Goal: Find contact information: Find contact information

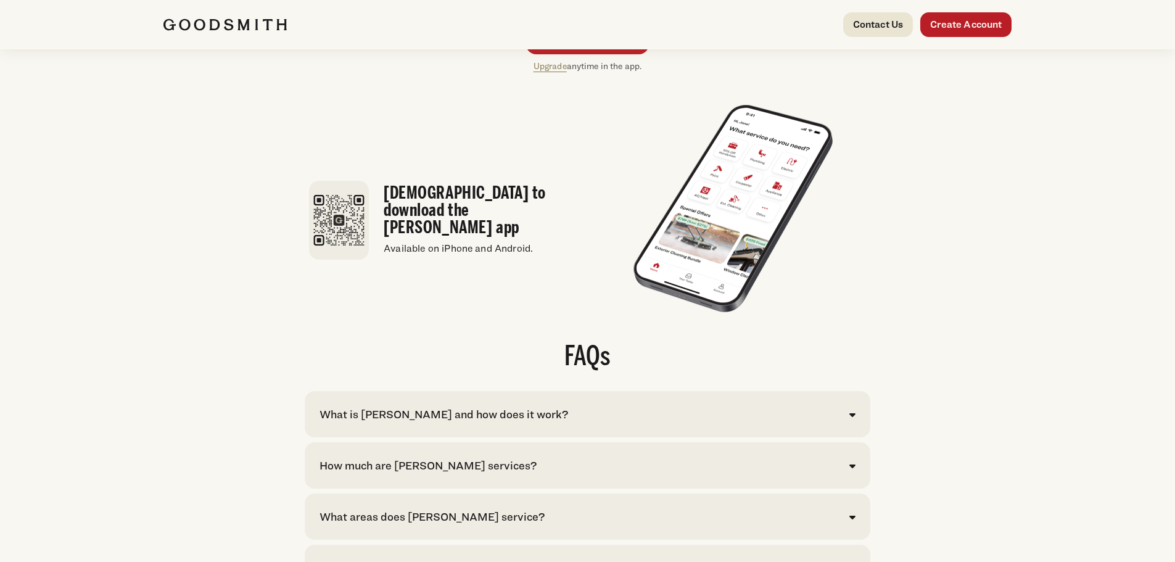
scroll to position [2468, 0]
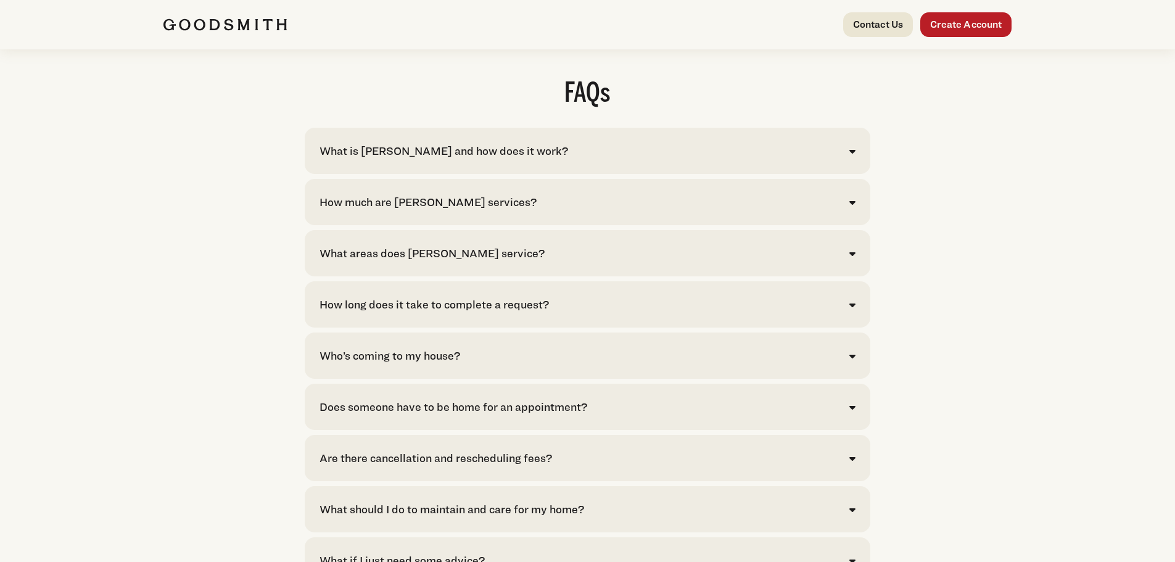
click at [848, 159] on div "What is Goodsmith and how does it work?" at bounding box center [588, 151] width 536 height 17
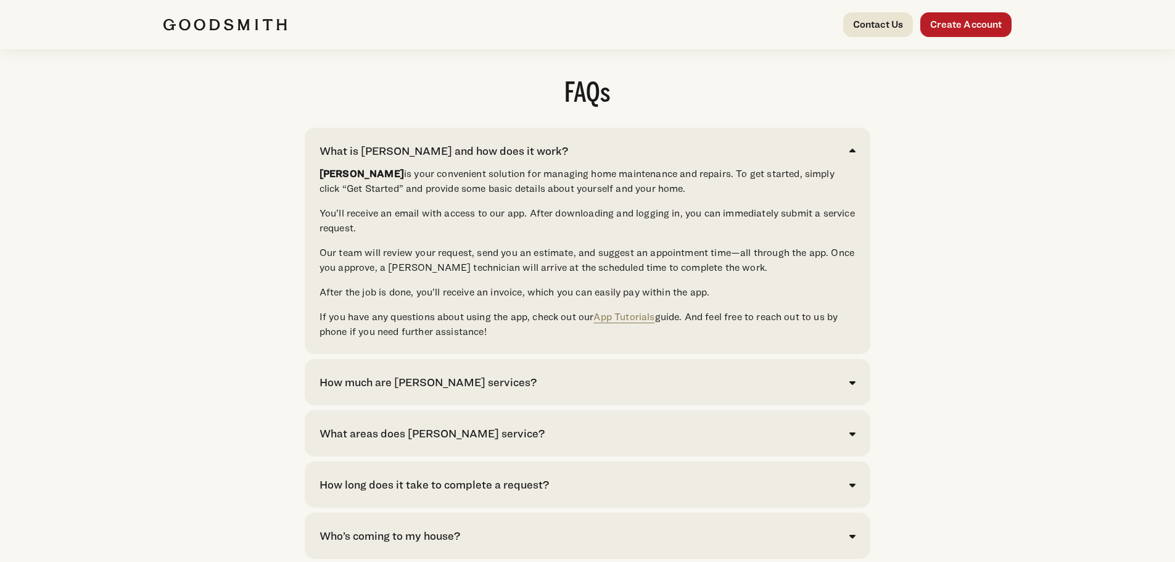
click at [858, 178] on div "What is Goodsmith and how does it work? Goodsmith is your convenient solution f…" at bounding box center [588, 241] width 566 height 226
click at [850, 156] on icon at bounding box center [853, 151] width 6 height 10
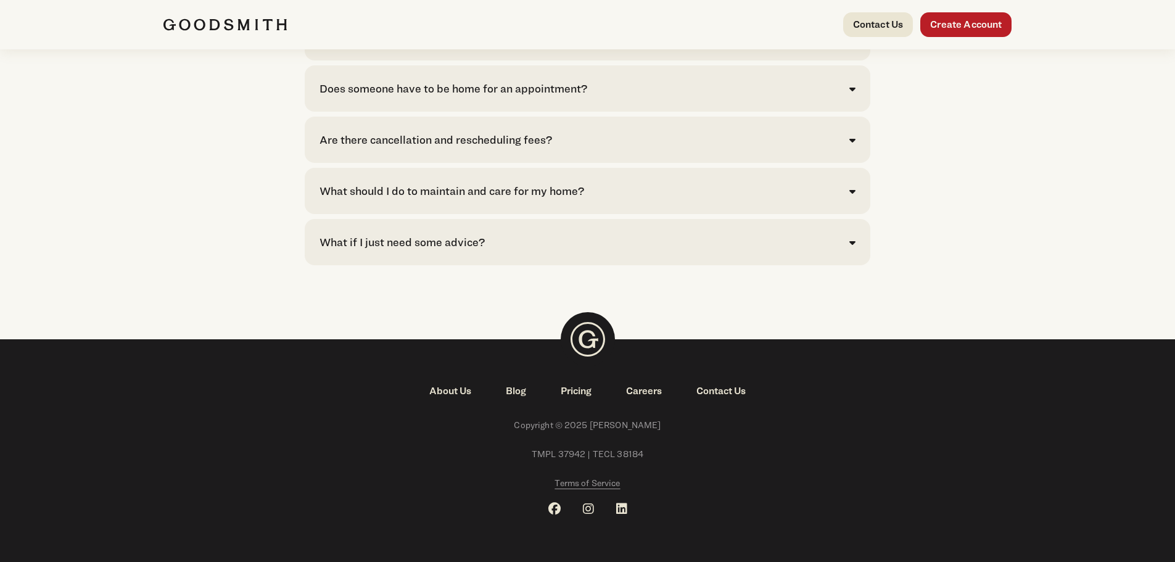
scroll to position [2813, 0]
click at [725, 389] on link "Contact Us" at bounding box center [721, 391] width 84 height 15
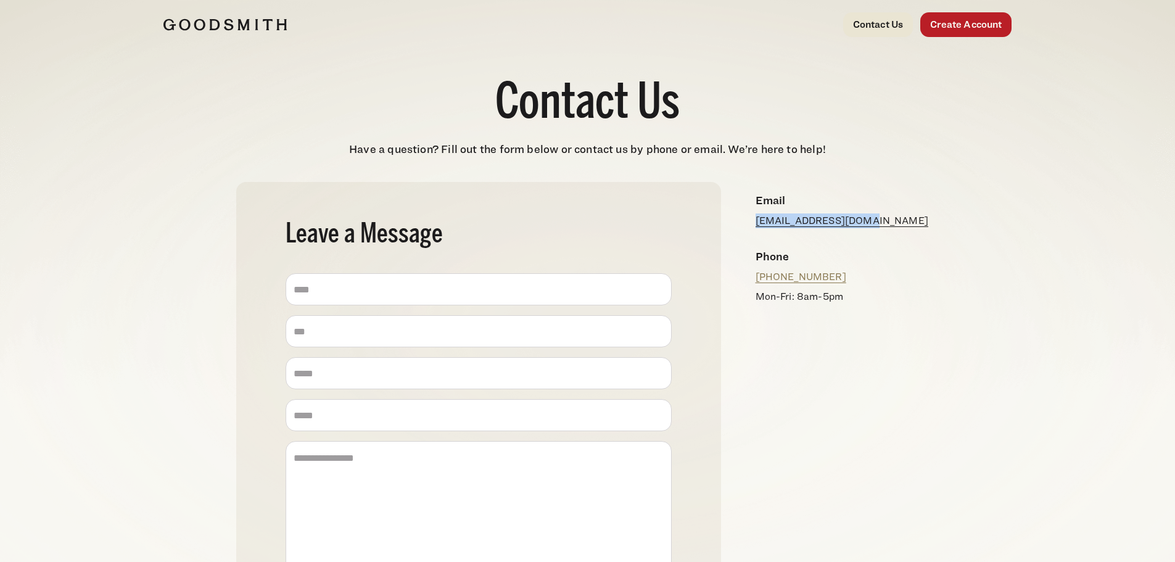
drag, startPoint x: 875, startPoint y: 228, endPoint x: 756, endPoint y: 224, distance: 119.8
click at [756, 224] on div "Email [EMAIL_ADDRESS][DOMAIN_NAME]" at bounding box center [843, 210] width 194 height 56
copy link "[EMAIL_ADDRESS][DOMAIN_NAME]"
click at [234, 19] on img at bounding box center [224, 25] width 123 height 12
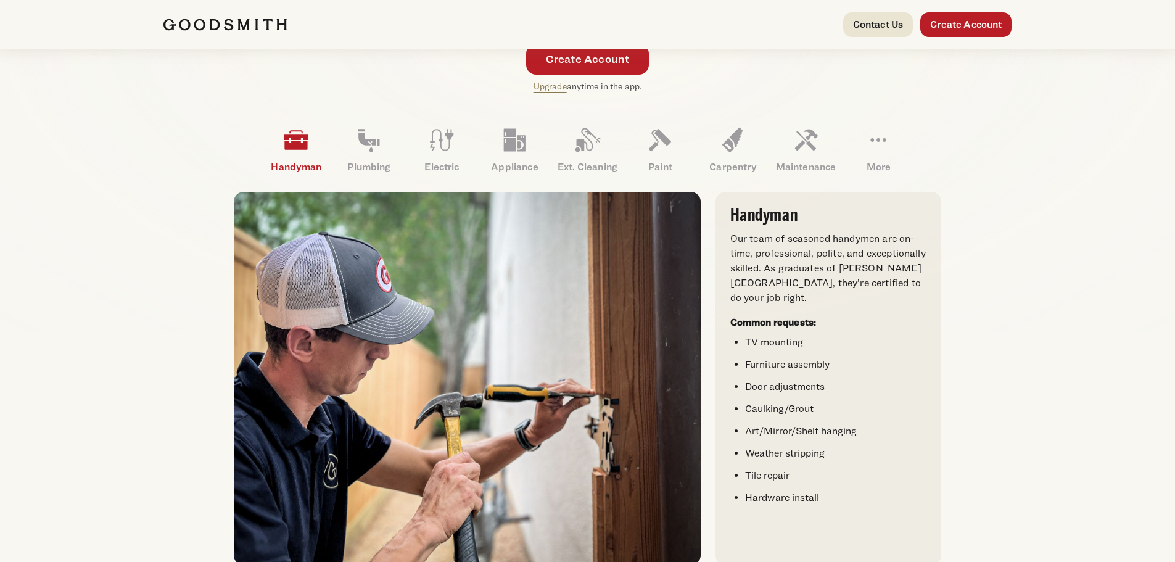
scroll to position [308, 0]
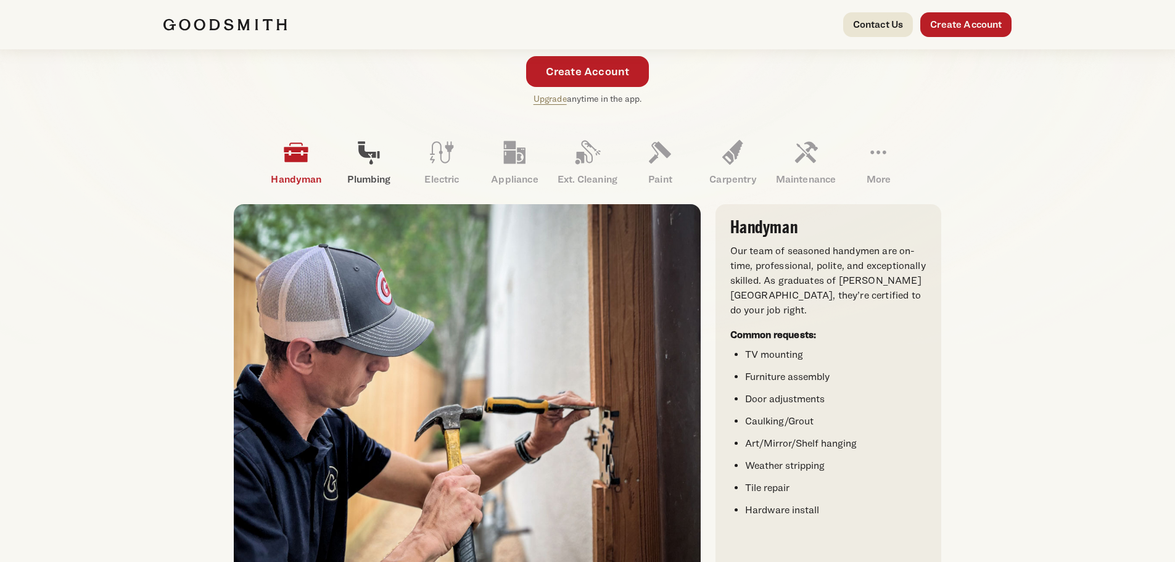
click at [382, 164] on icon at bounding box center [369, 153] width 30 height 30
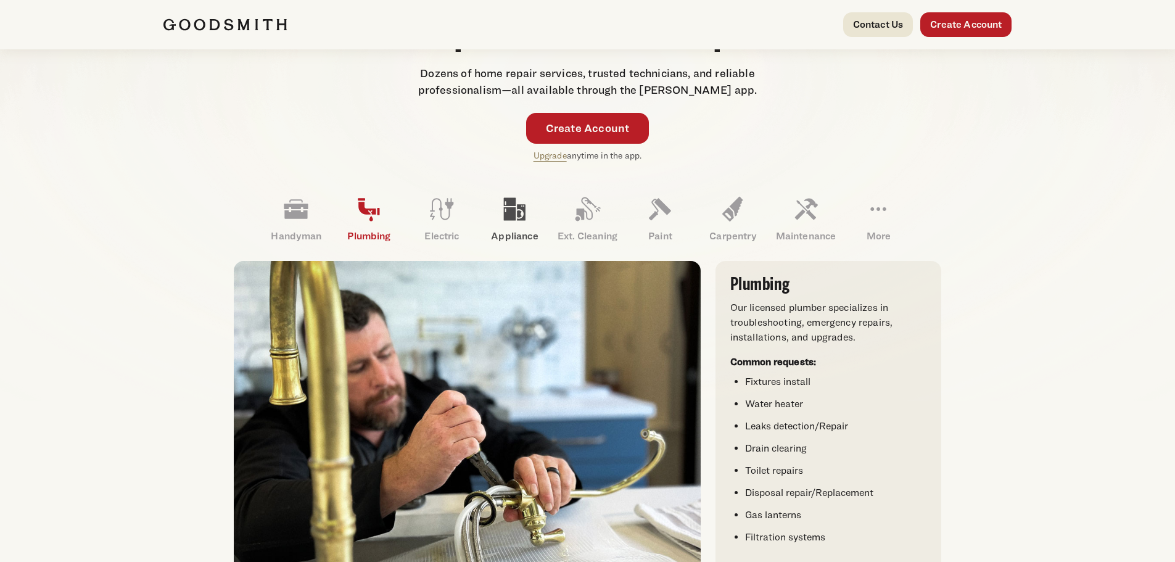
scroll to position [247, 0]
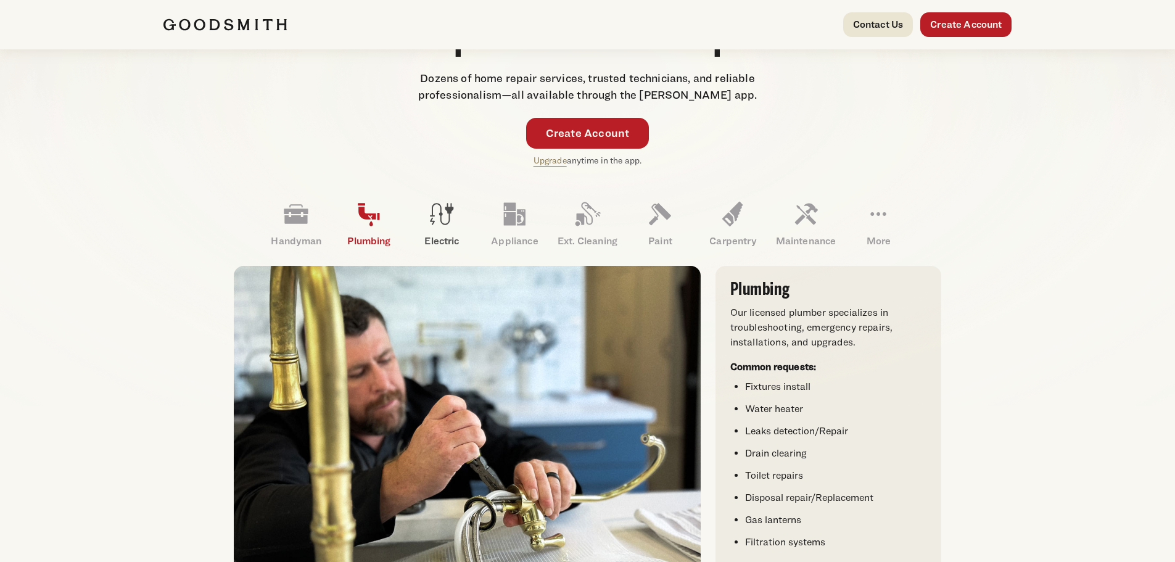
click at [432, 210] on icon at bounding box center [442, 214] width 30 height 30
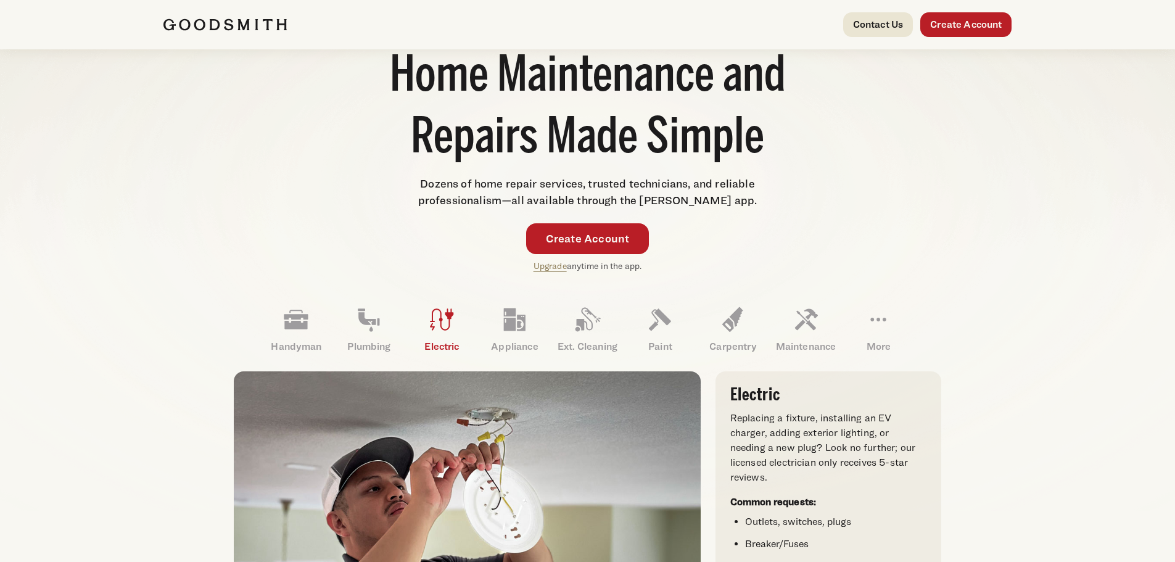
scroll to position [123, 0]
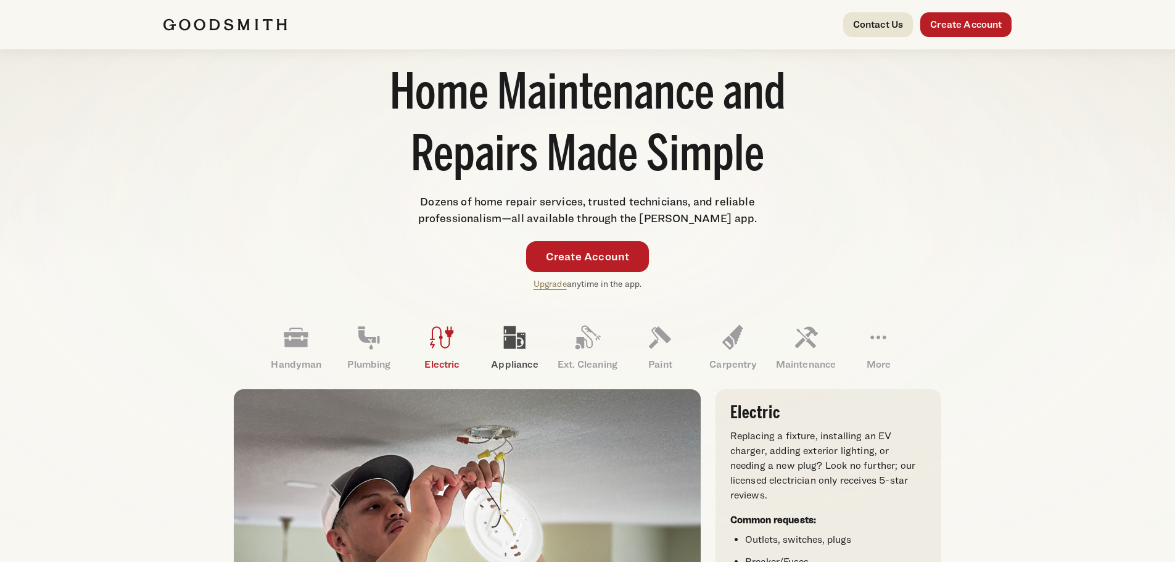
click at [507, 346] on icon at bounding box center [515, 337] width 22 height 23
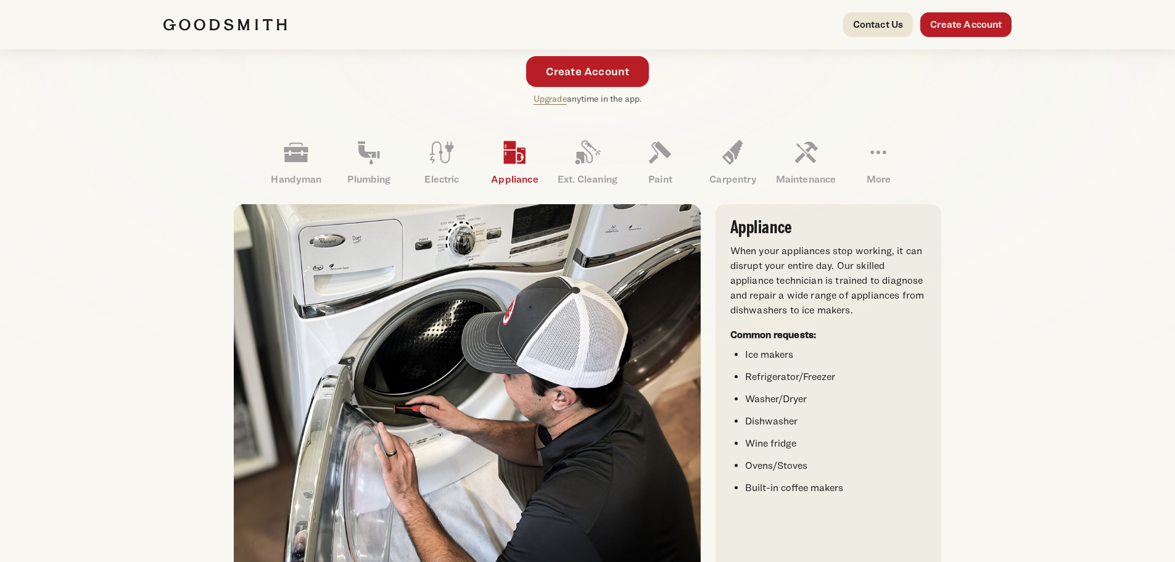
scroll to position [247, 0]
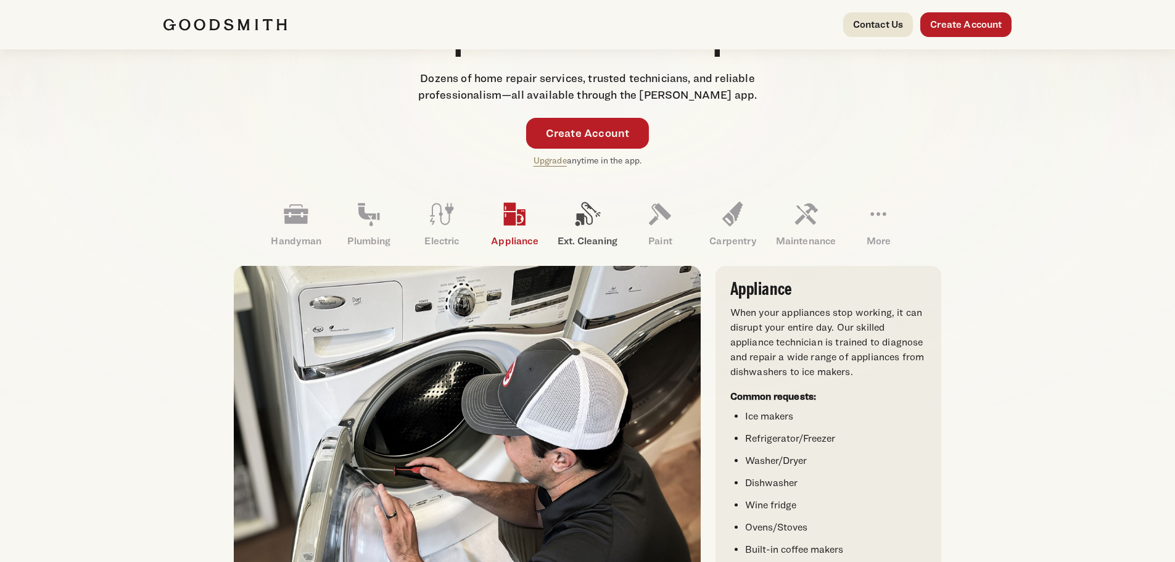
click at [584, 239] on p "Ext. Cleaning" at bounding box center [587, 241] width 73 height 15
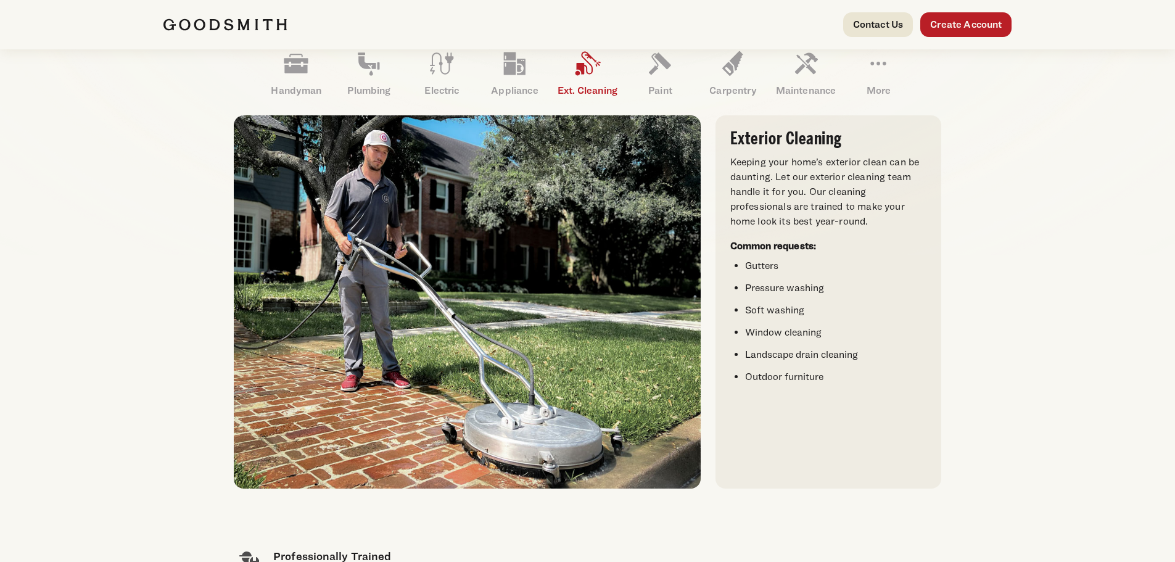
scroll to position [370, 0]
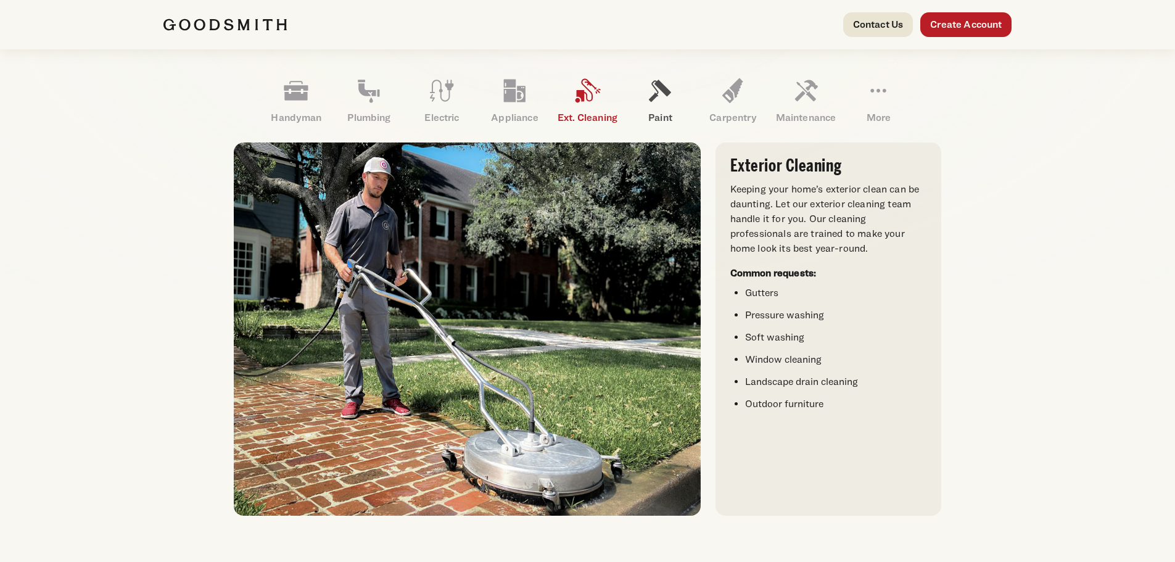
click at [652, 123] on p "Paint" at bounding box center [660, 117] width 73 height 15
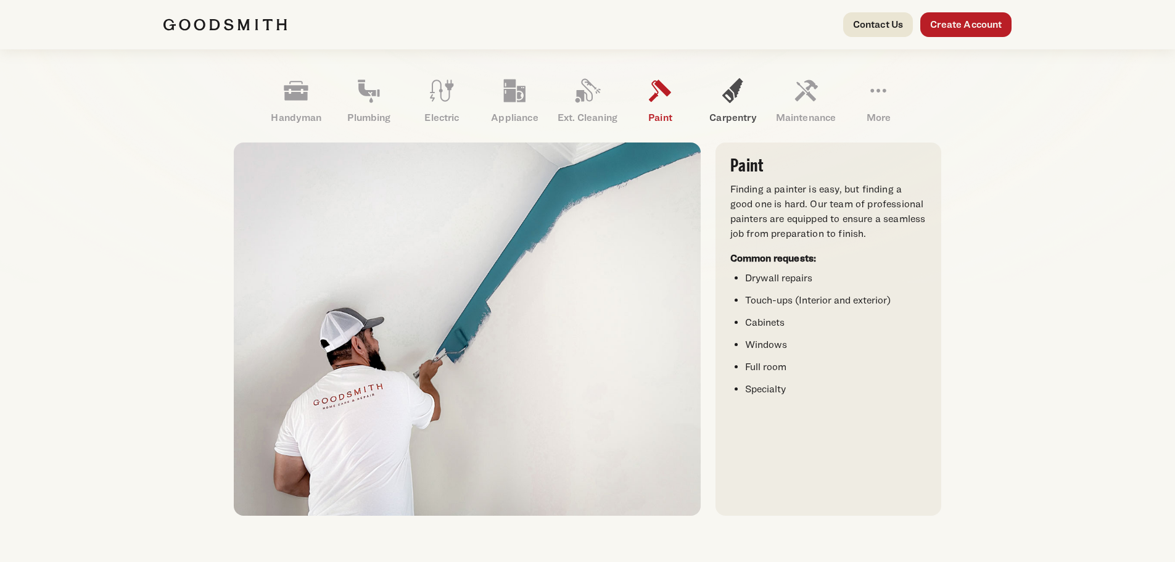
click at [726, 91] on icon at bounding box center [733, 91] width 30 height 30
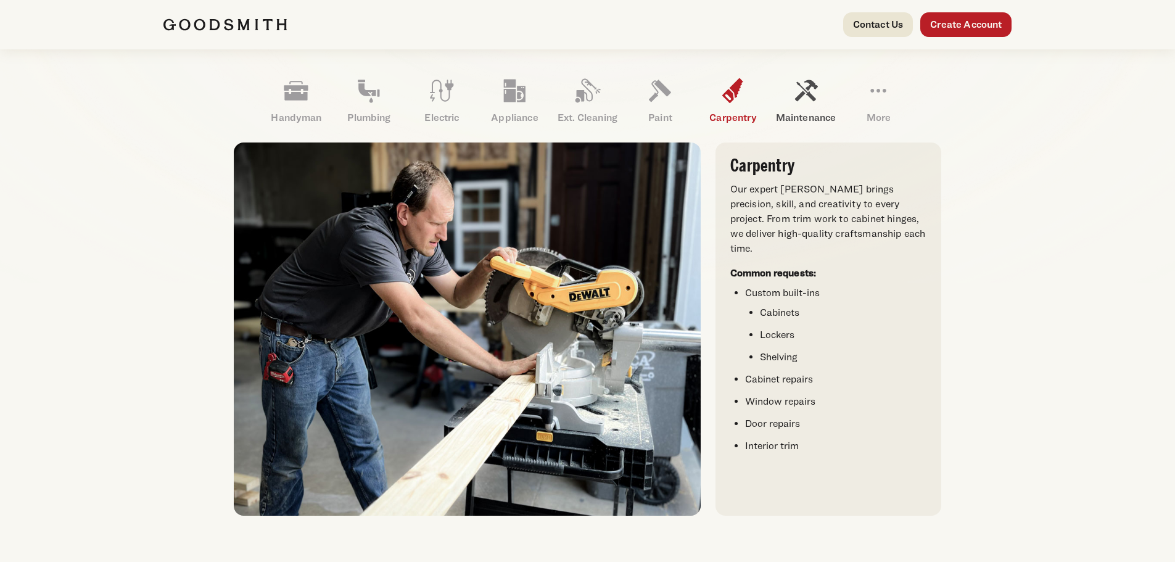
click at [805, 91] on icon at bounding box center [806, 91] width 23 height 22
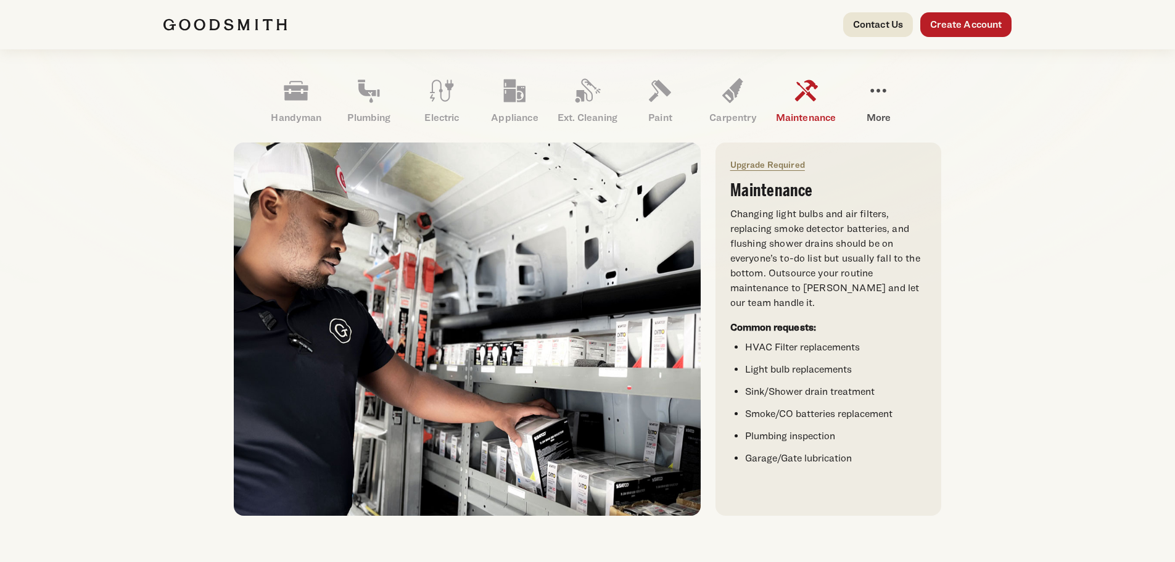
click at [874, 91] on icon at bounding box center [878, 91] width 15 height 4
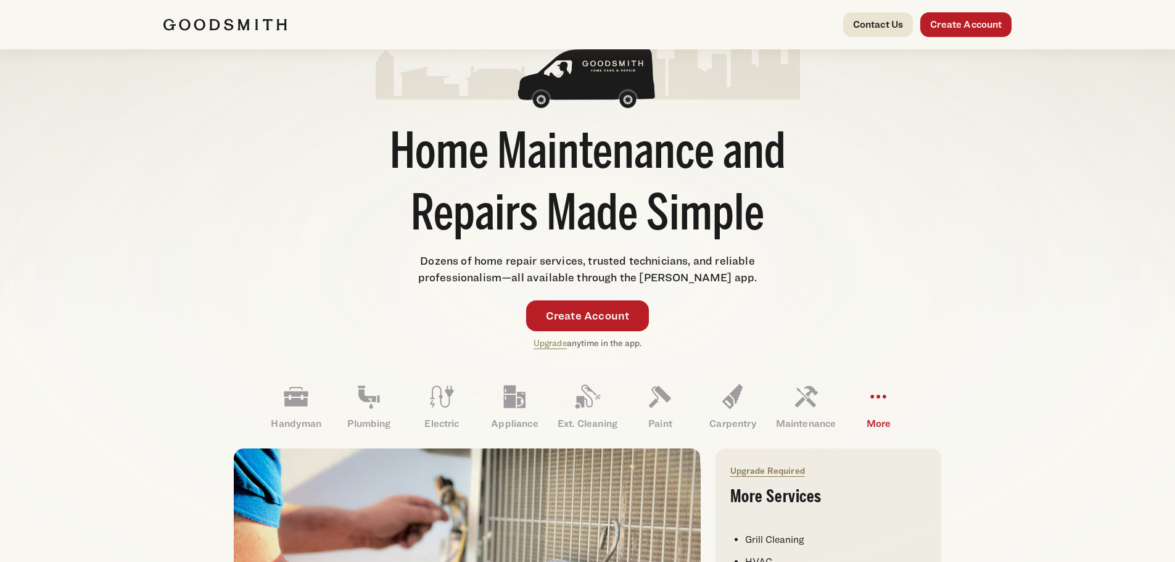
scroll to position [0, 0]
